Goal: Transaction & Acquisition: Purchase product/service

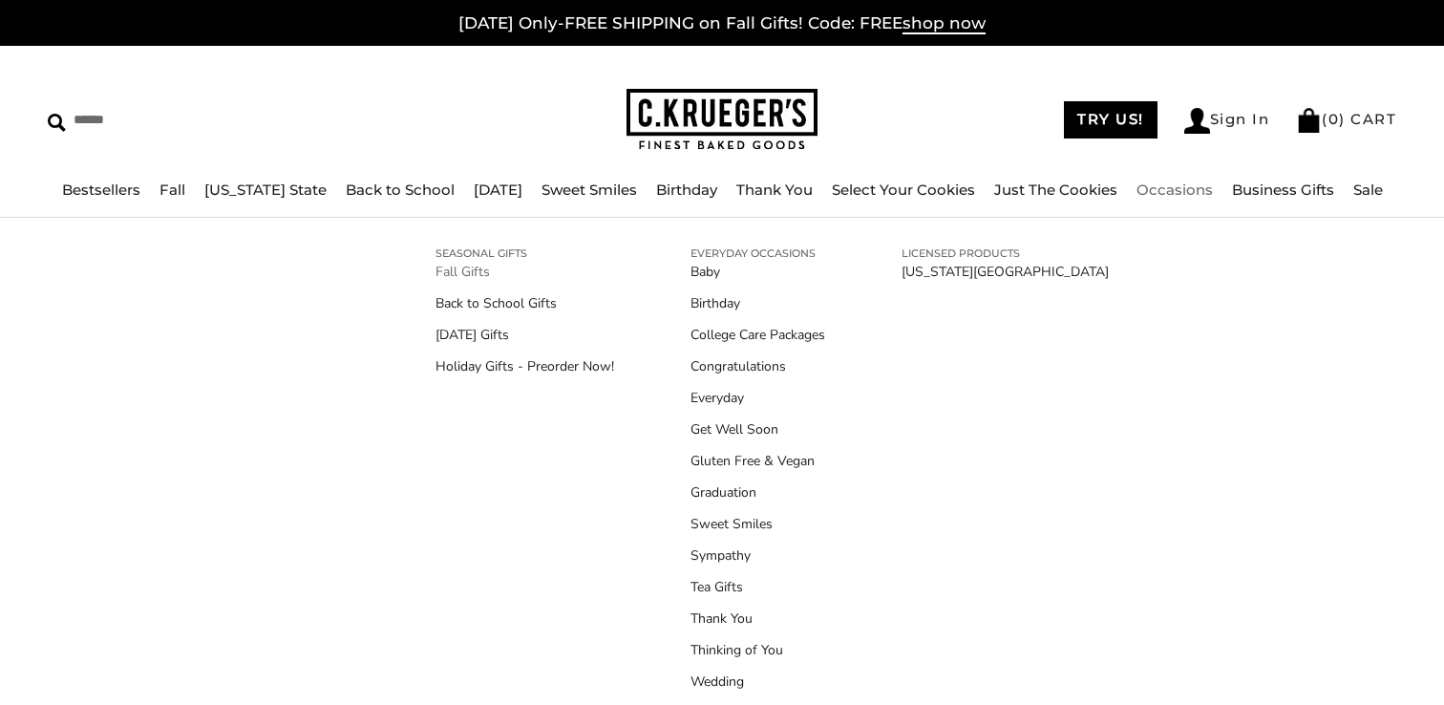
click at [472, 269] on link "Fall Gifts" at bounding box center [525, 272] width 179 height 20
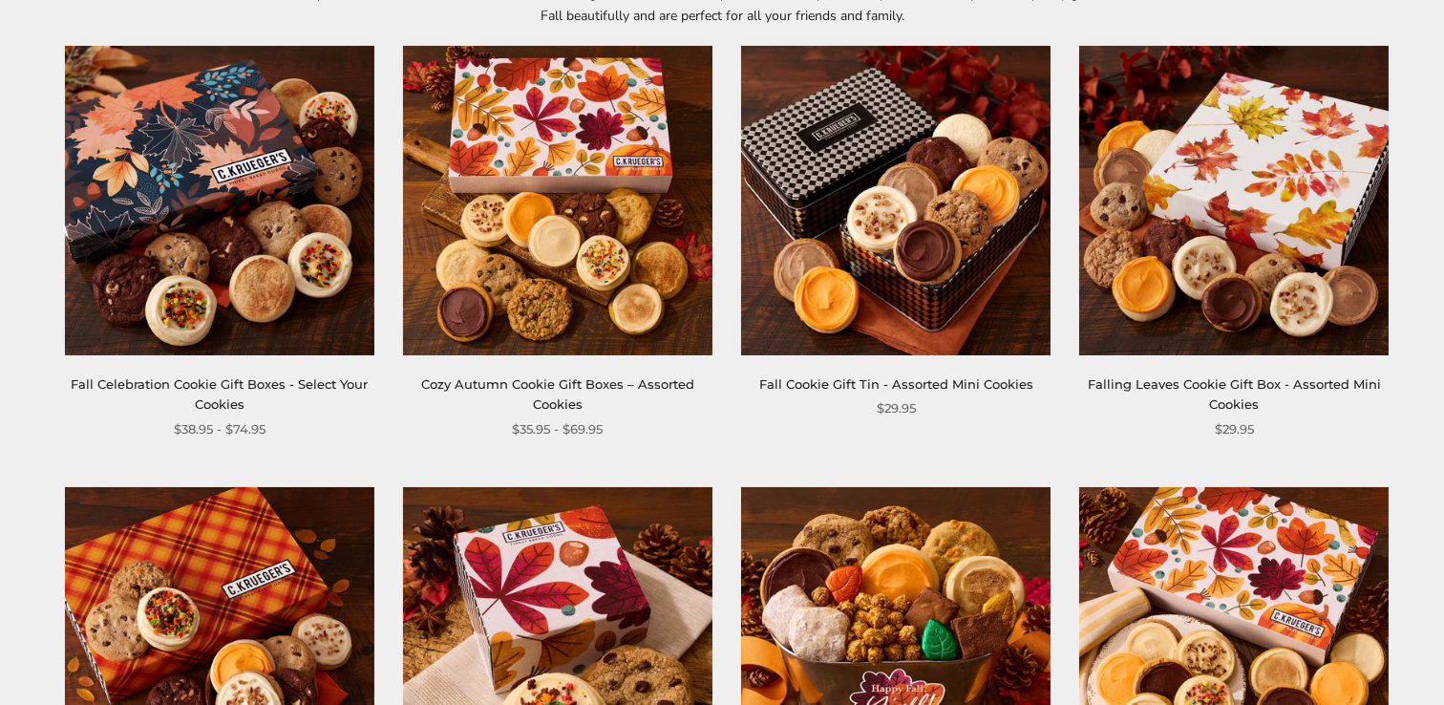
scroll to position [379, 0]
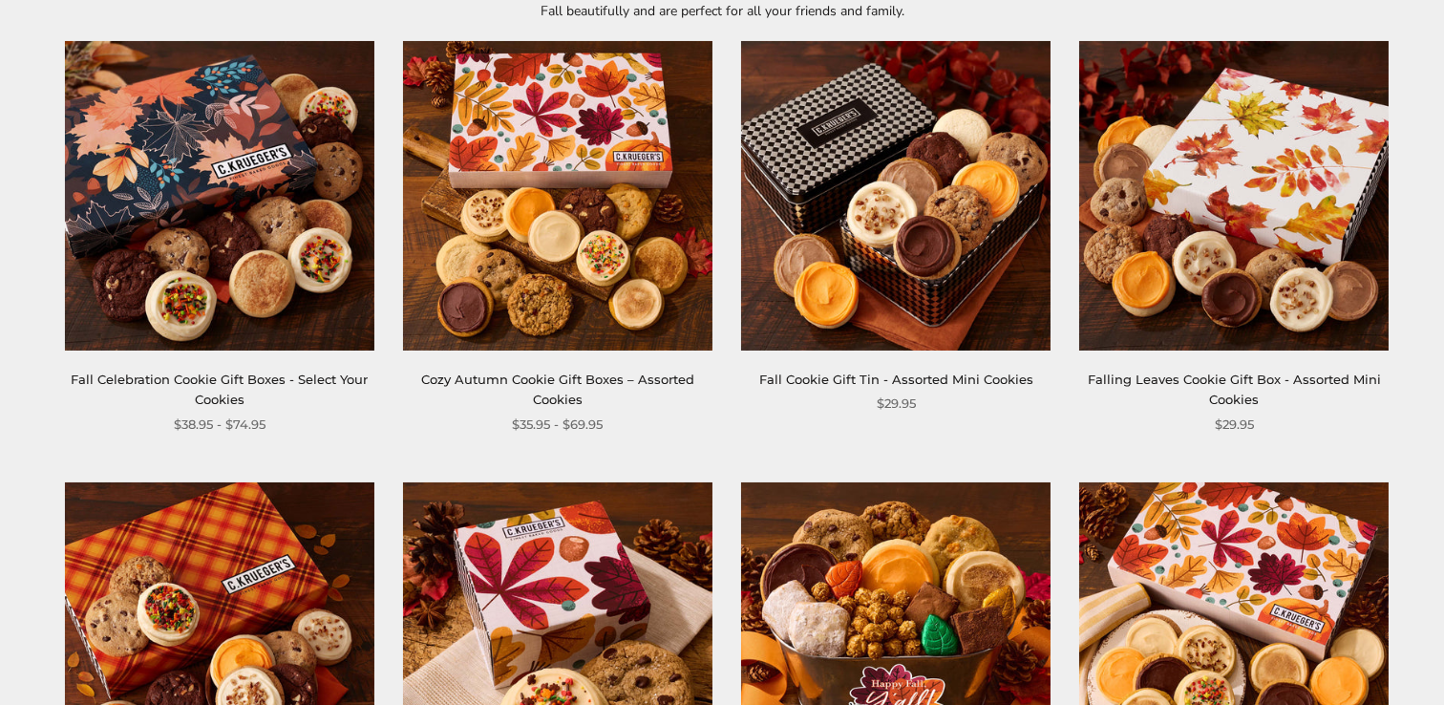
click at [607, 171] on img at bounding box center [557, 195] width 309 height 309
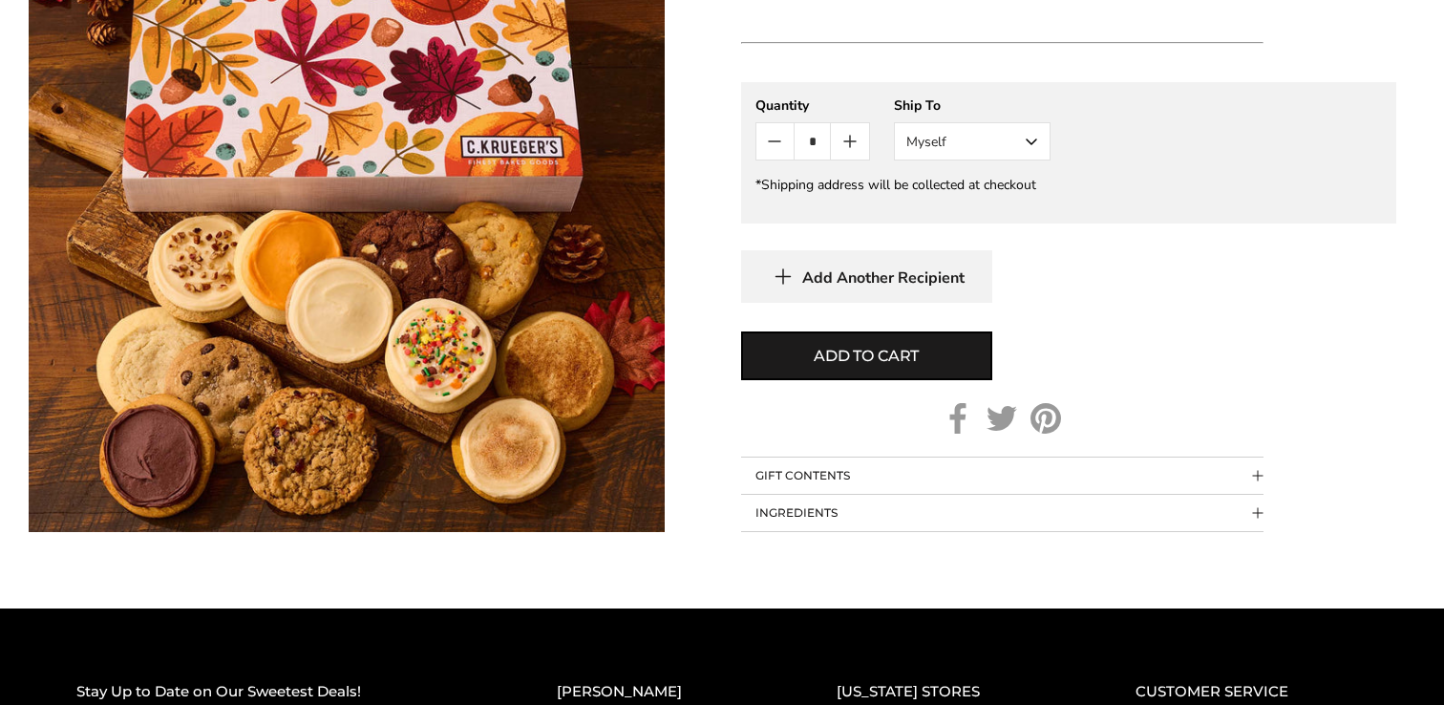
scroll to position [1512, 0]
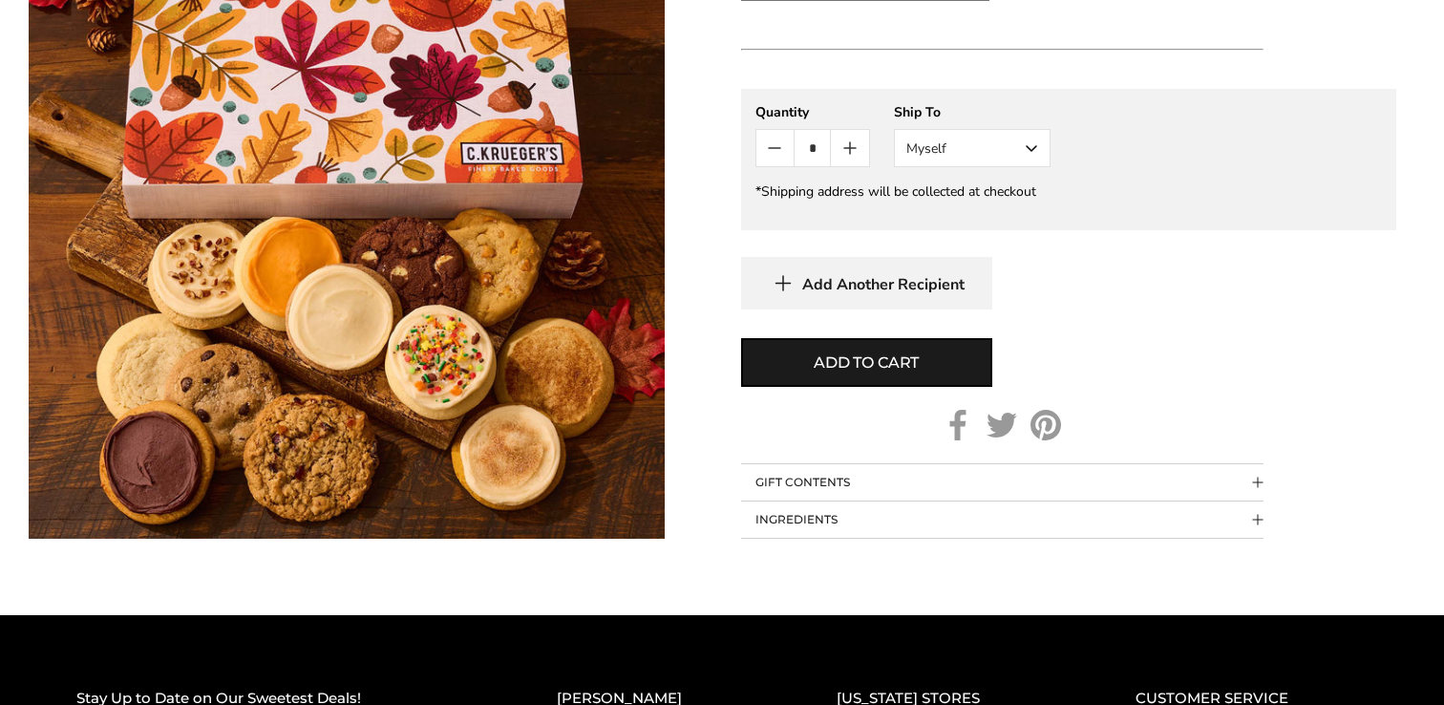
click at [815, 490] on button "GIFT CONTENTS" at bounding box center [1002, 482] width 523 height 36
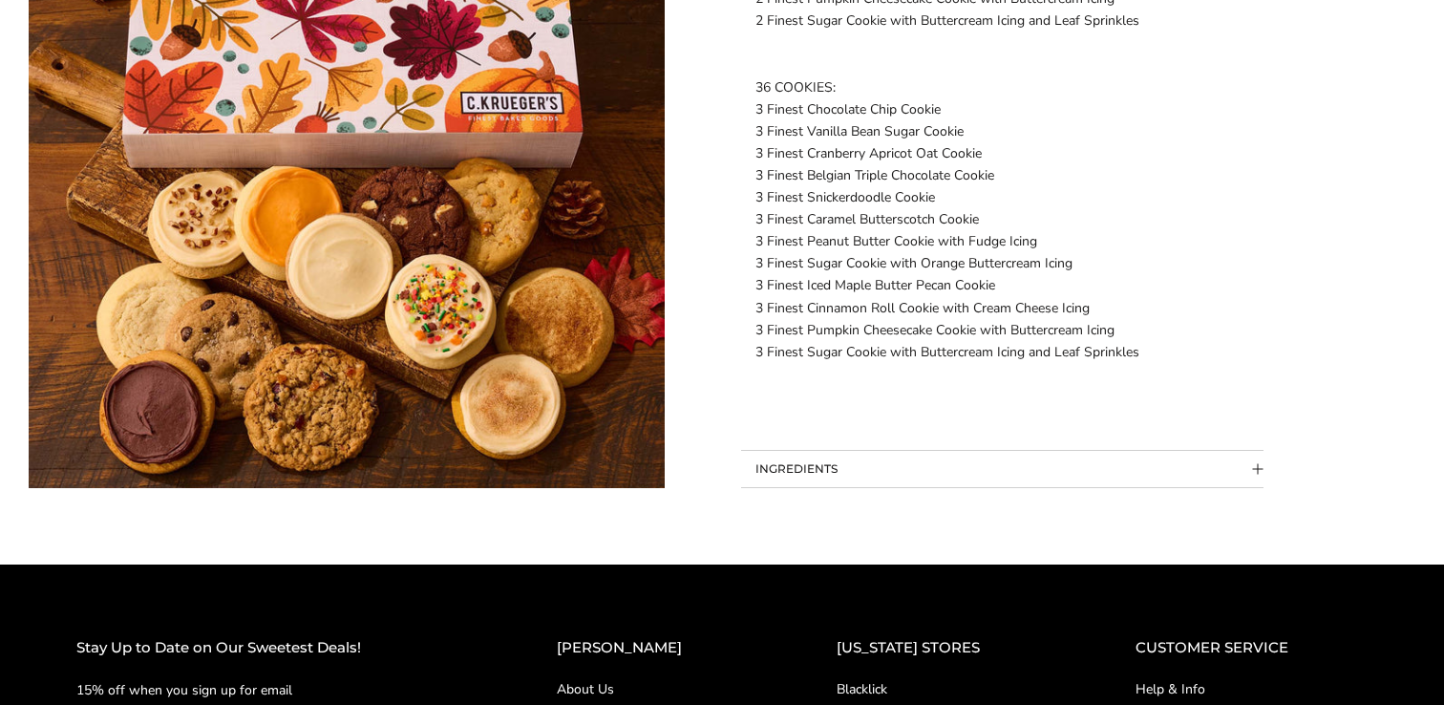
scroll to position [2578, 0]
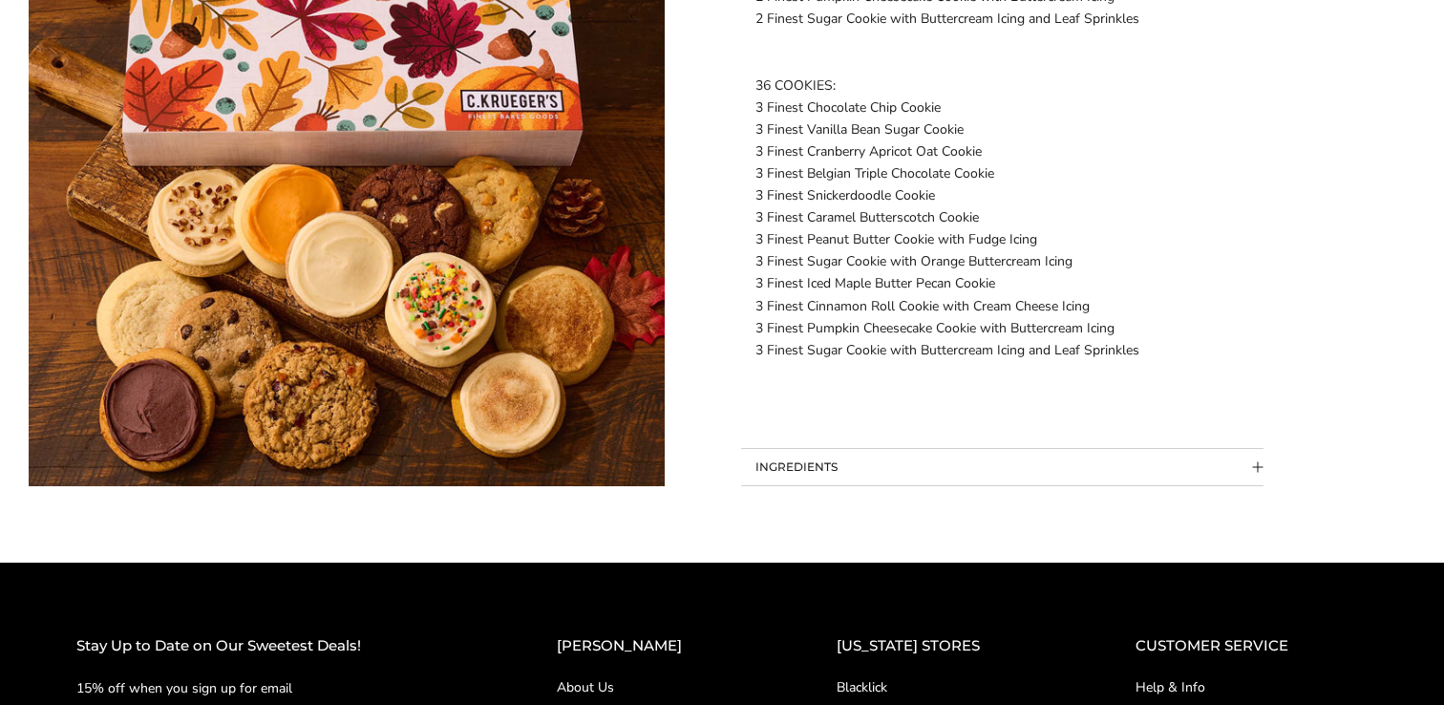
click at [832, 456] on button "INGREDIENTS" at bounding box center [1002, 467] width 523 height 36
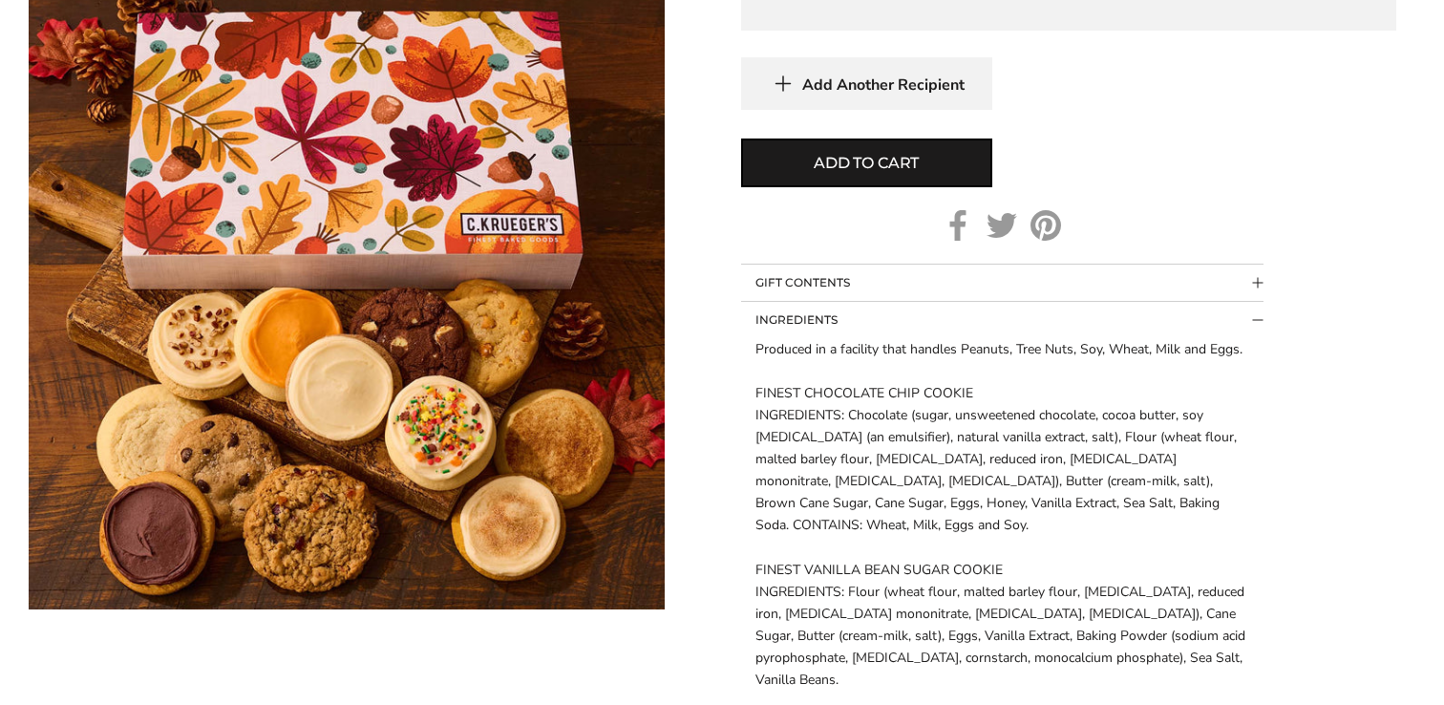
scroll to position [1710, 0]
click at [897, 315] on button "INGREDIENTS" at bounding box center [1002, 322] width 523 height 36
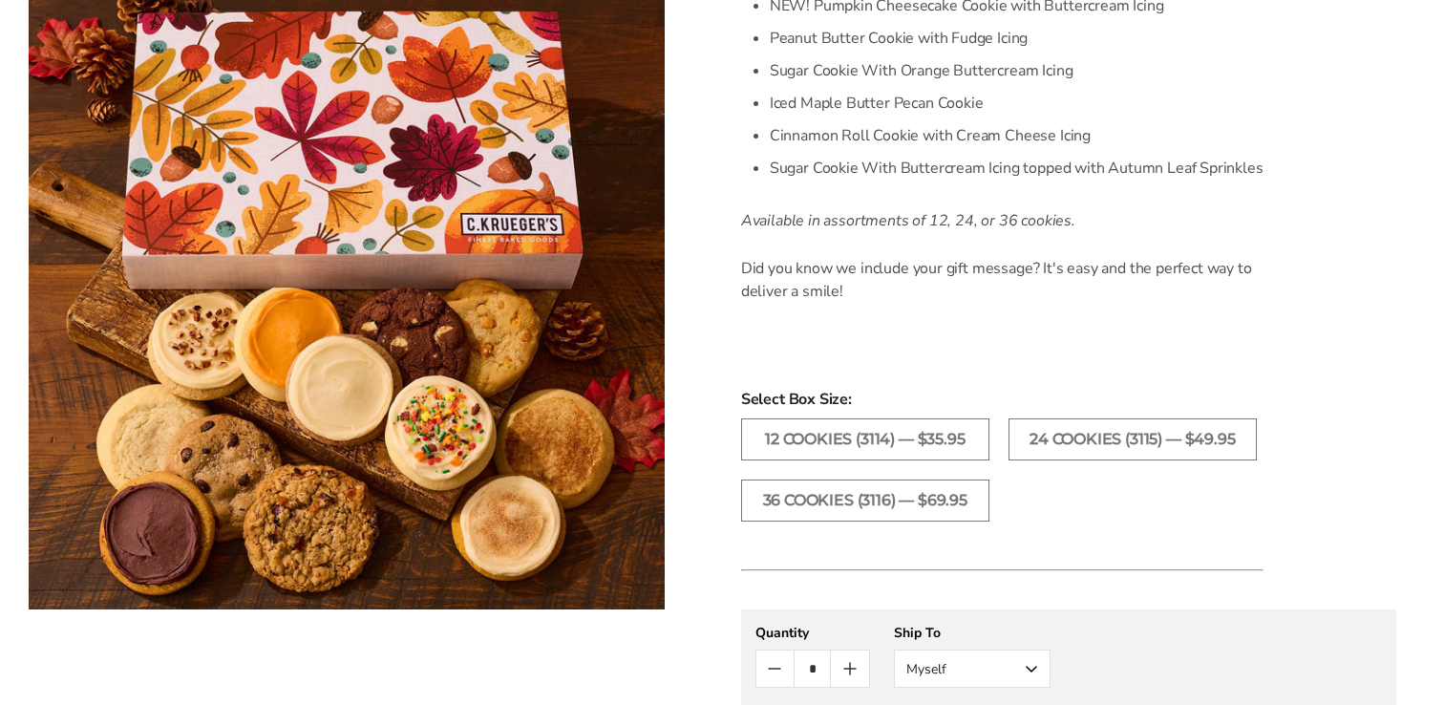
scroll to position [0, 0]
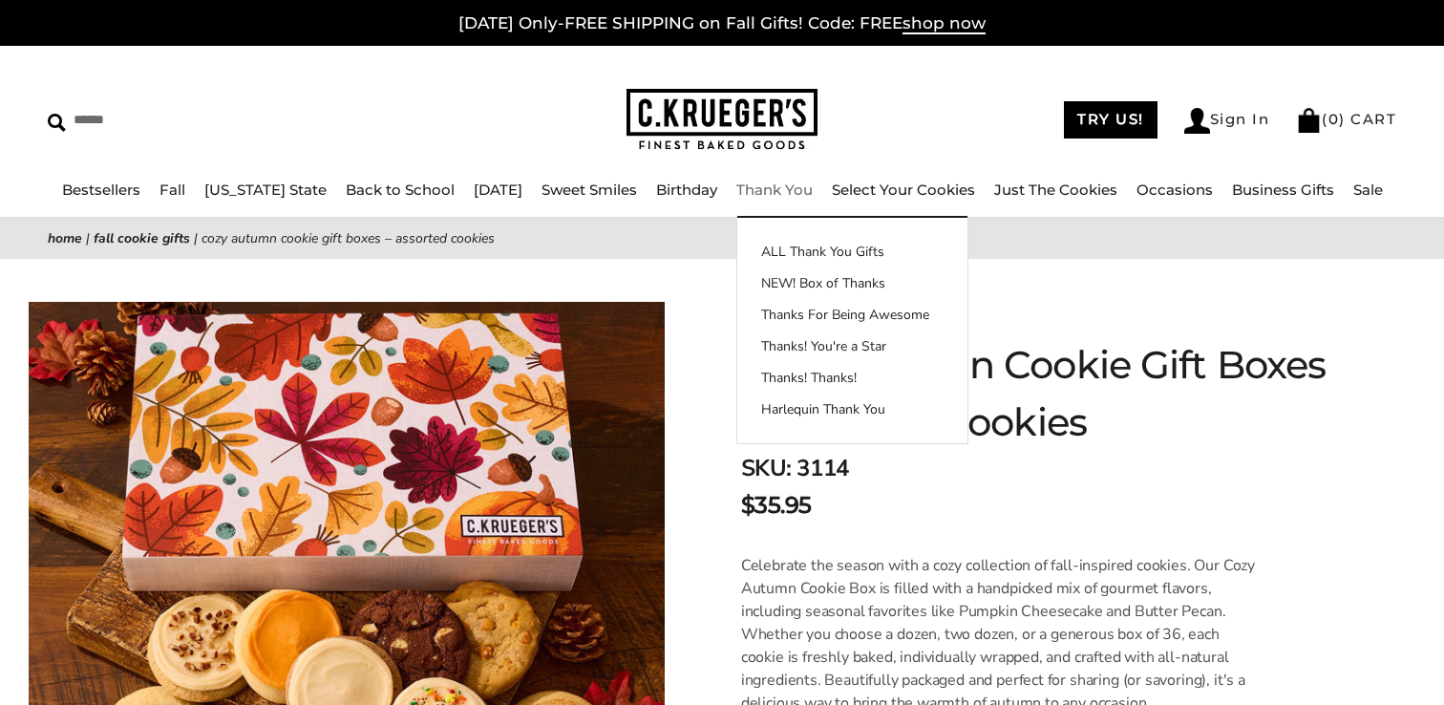
click at [793, 192] on link "Thank You" at bounding box center [774, 190] width 76 height 18
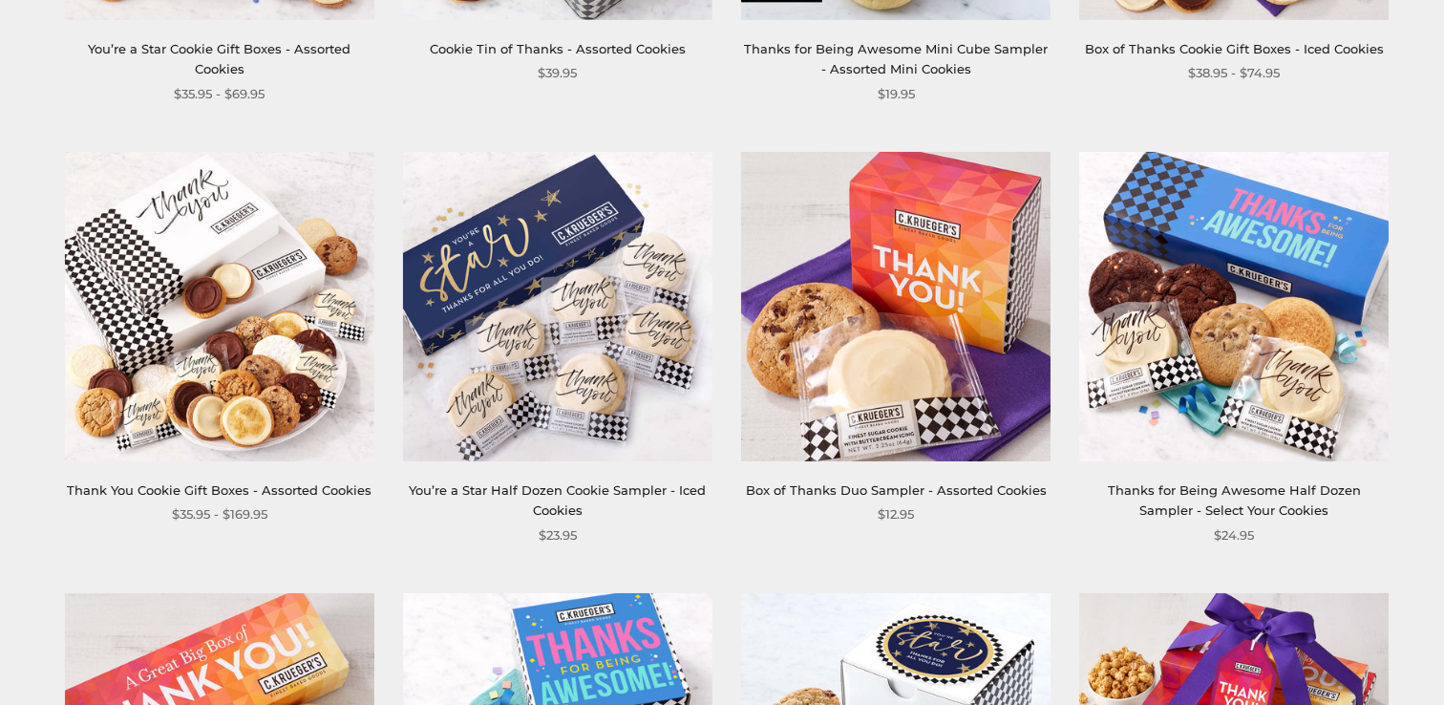
scroll to position [1572, 0]
click at [177, 266] on img at bounding box center [219, 305] width 309 height 309
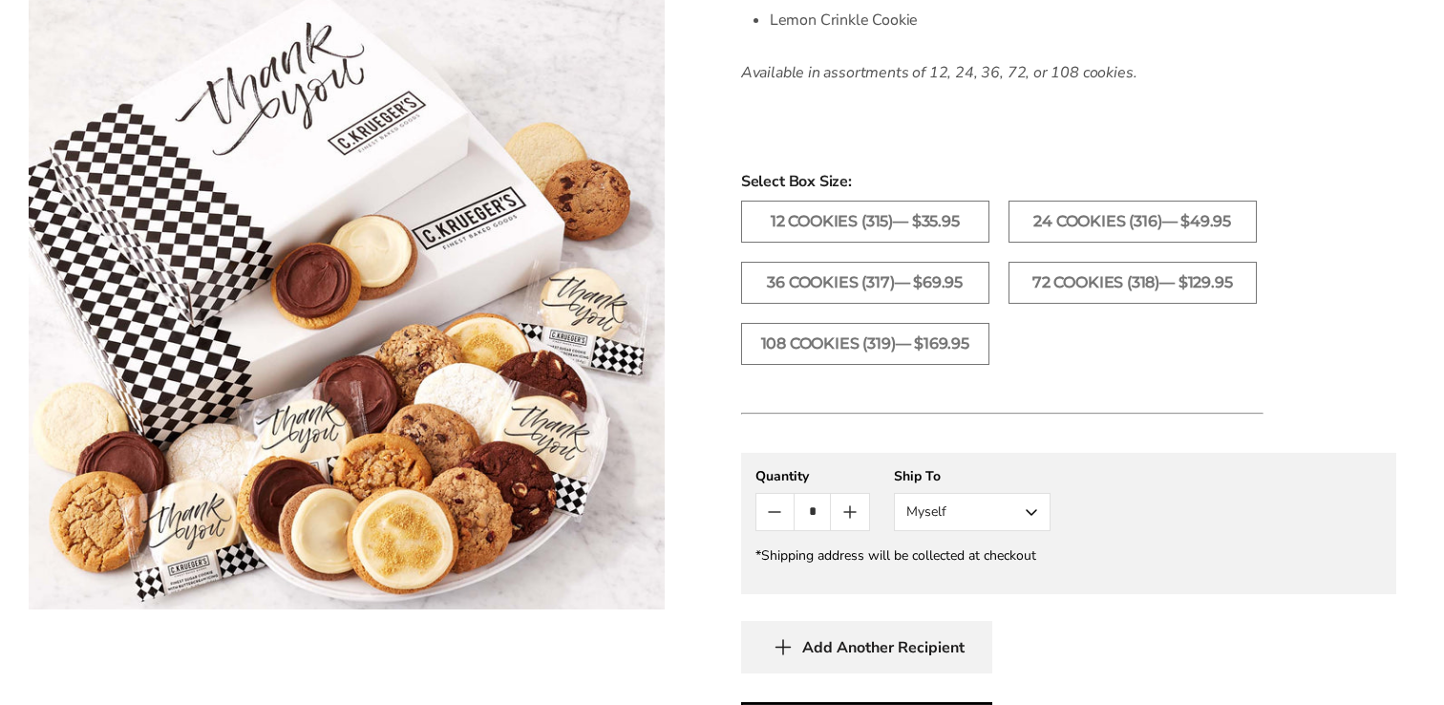
scroll to position [994, 0]
click at [955, 516] on button "Myself" at bounding box center [972, 510] width 157 height 38
click at [948, 579] on button "Other Recipient" at bounding box center [972, 581] width 155 height 34
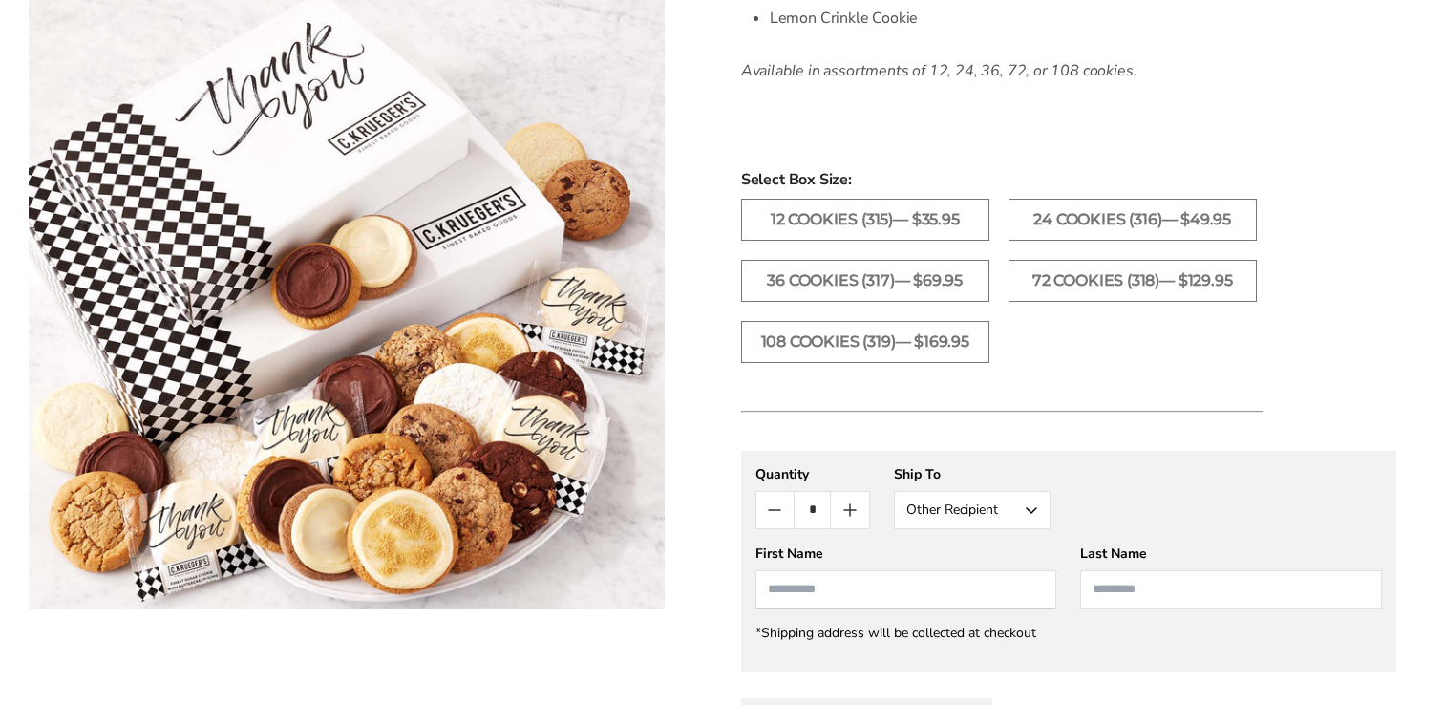
click at [935, 593] on input "First Name" at bounding box center [907, 589] width 302 height 38
type input "****"
click at [1206, 589] on input "Last Name" at bounding box center [1231, 589] width 302 height 38
type input "******"
click at [1312, 470] on div "**********" at bounding box center [1069, 497] width 627 height 64
